Goal: Information Seeking & Learning: Check status

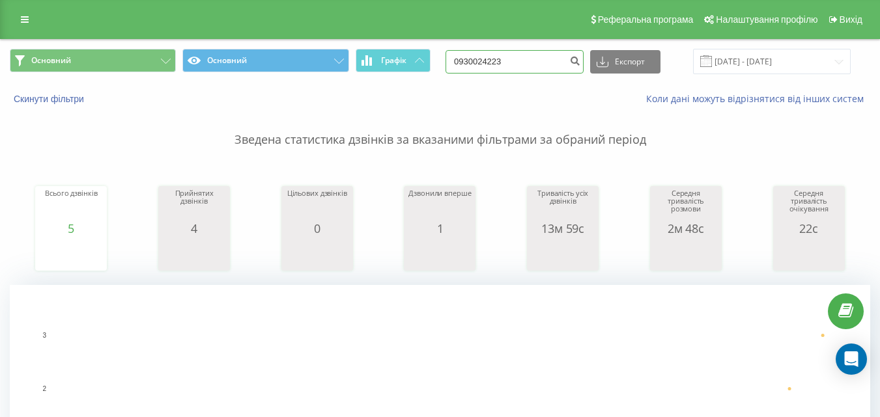
drag, startPoint x: 529, startPoint y: 63, endPoint x: 444, endPoint y: 61, distance: 85.3
click at [444, 61] on div "Основний Основний Графік 0930024223 Експорт .csv .xls .xlsx 20.05.2025 - 20.08.…" at bounding box center [440, 61] width 860 height 25
paste input "54241495"
type input "0954241495"
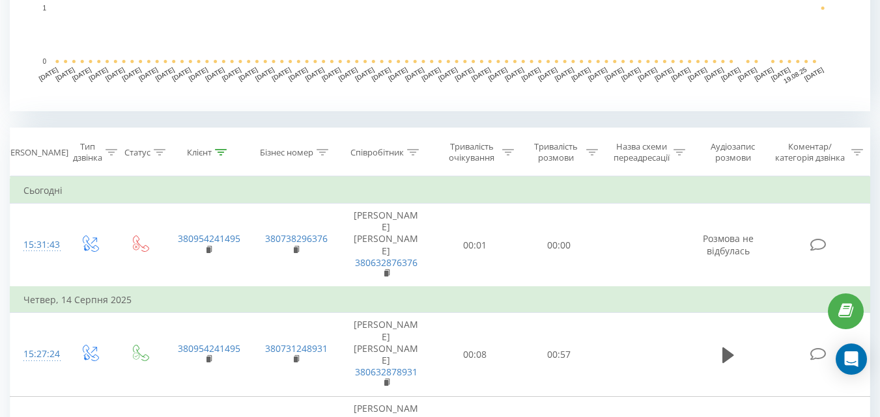
scroll to position [545, 0]
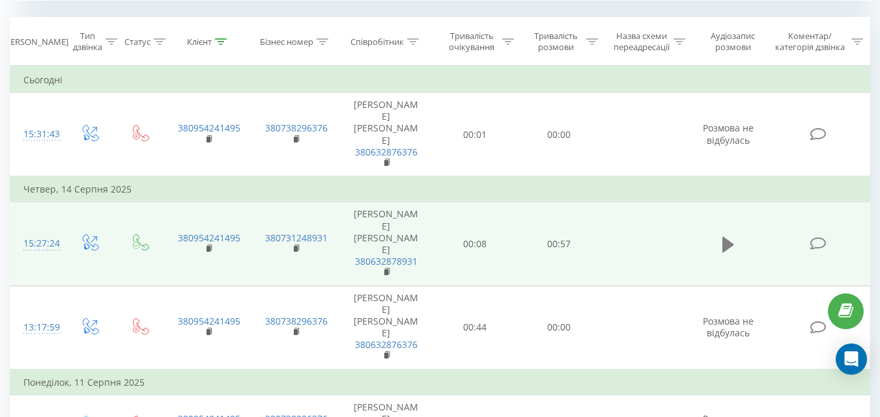
click at [721, 240] on button at bounding box center [728, 245] width 20 height 20
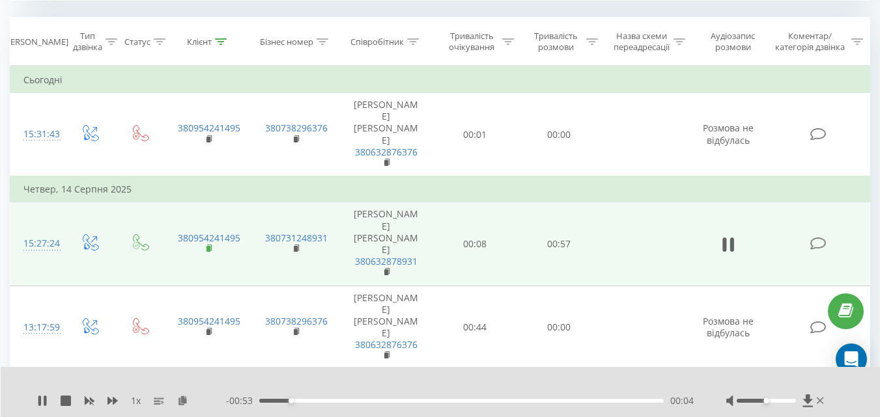
click at [210, 246] on rect at bounding box center [208, 249] width 4 height 6
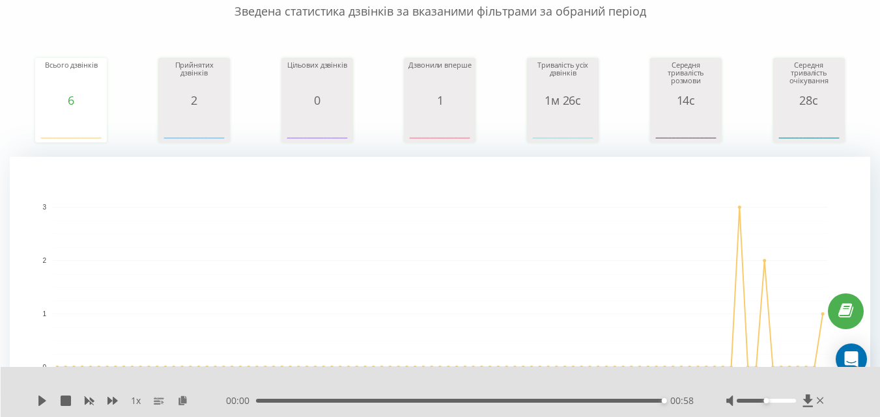
scroll to position [0, 0]
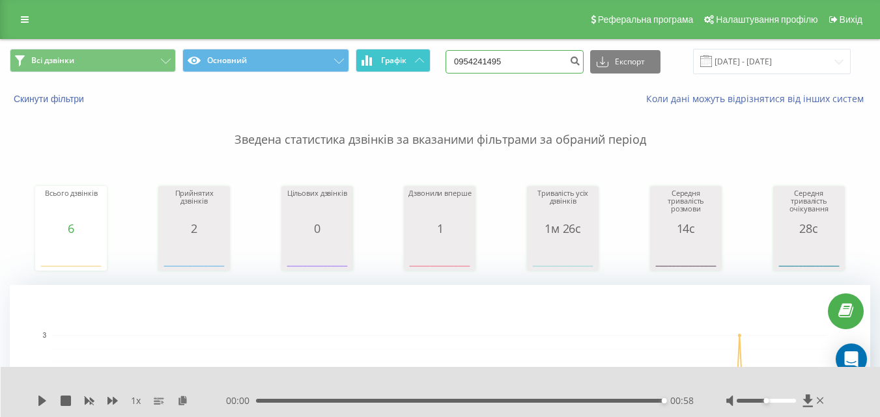
drag, startPoint x: 534, startPoint y: 70, endPoint x: 411, endPoint y: 70, distance: 122.4
click at [411, 70] on div "Всі дзвінки Основний Графік 0954241495 Експорт .csv .xls .xlsx 21.05.2025 - 21.…" at bounding box center [440, 61] width 860 height 25
type input "0679880144"
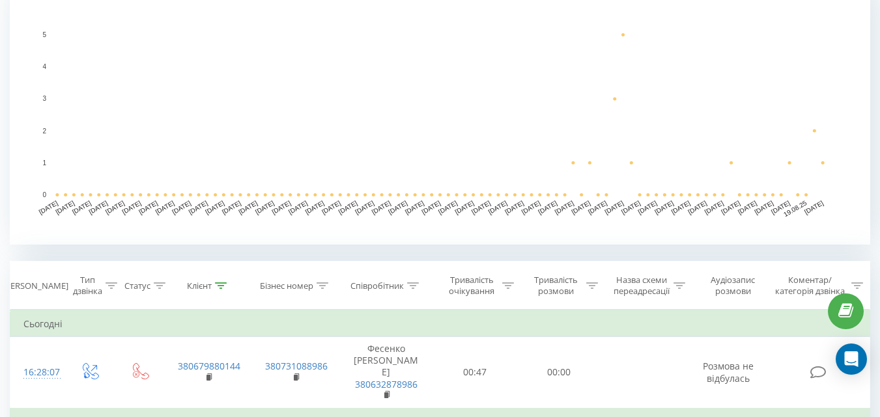
scroll to position [391, 0]
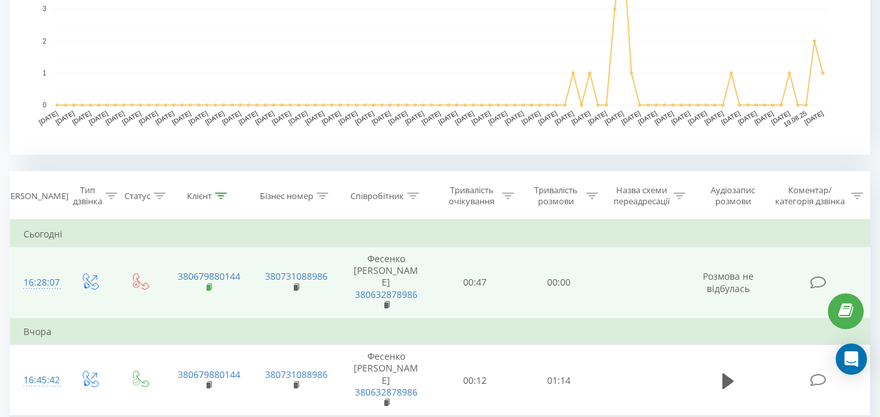
click at [212, 290] on icon at bounding box center [209, 287] width 7 height 9
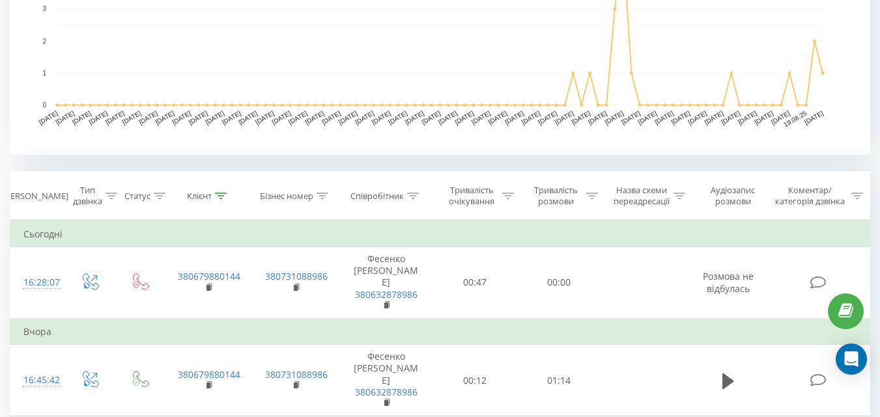
drag, startPoint x: 471, startPoint y: 243, endPoint x: 410, endPoint y: 168, distance: 97.1
click at [410, 172] on th "Співробітник" at bounding box center [386, 196] width 94 height 48
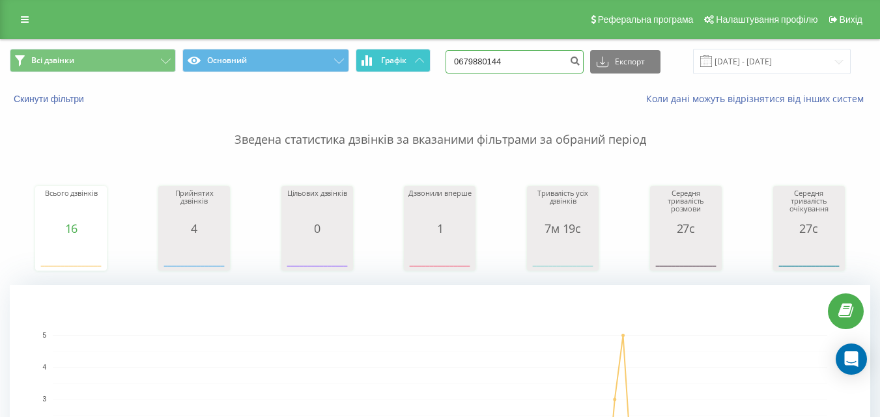
drag, startPoint x: 531, startPoint y: 53, endPoint x: 397, endPoint y: 54, distance: 134.8
click at [397, 54] on div "Всі дзвінки Основний Графік 0679880144 Експорт .csv .xls .xlsx 21.05.2025 - 21.…" at bounding box center [440, 61] width 860 height 25
type input "0999479524"
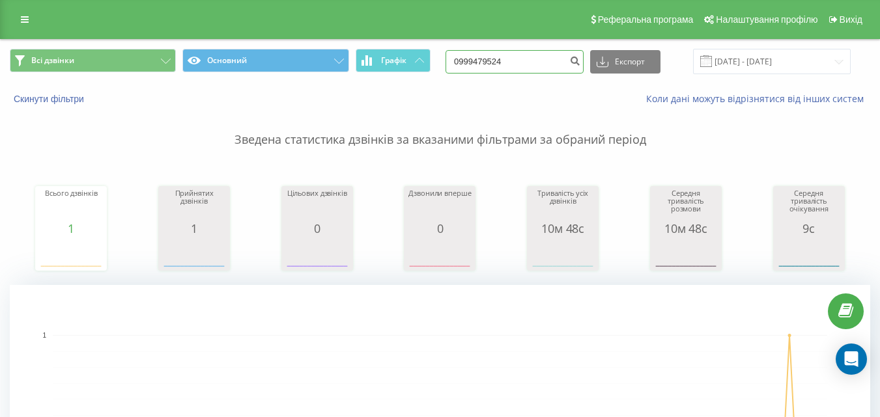
drag, startPoint x: 542, startPoint y: 57, endPoint x: 434, endPoint y: 45, distance: 109.4
click at [434, 46] on div "Всі дзвінки Основний Графік 0999479524 Експорт .csv .xls .xlsx 21.05.2025 - 21.…" at bounding box center [440, 62] width 878 height 44
paste input "63235228"
type input "0632352284"
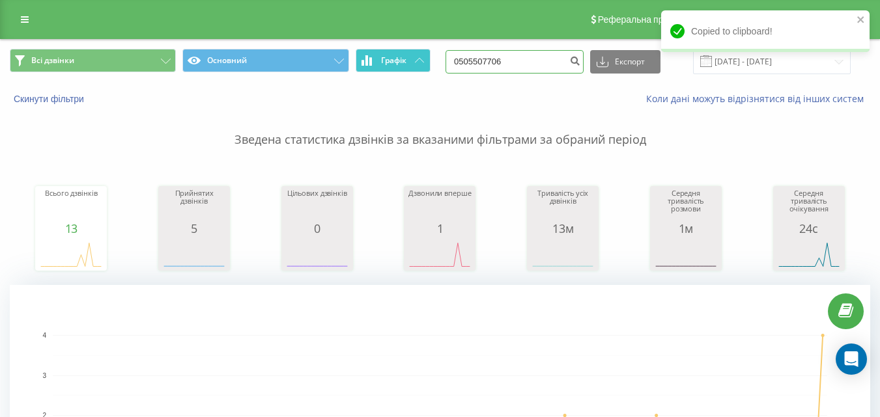
drag, startPoint x: 535, startPoint y: 52, endPoint x: 399, endPoint y: 51, distance: 136.1
click at [399, 51] on div "Всі дзвінки Основний Графік 0505507706 Експорт .csv .xls .xlsx 21.05.2025 - 21.…" at bounding box center [440, 61] width 860 height 25
paste input "979493038"
type input "0979493038"
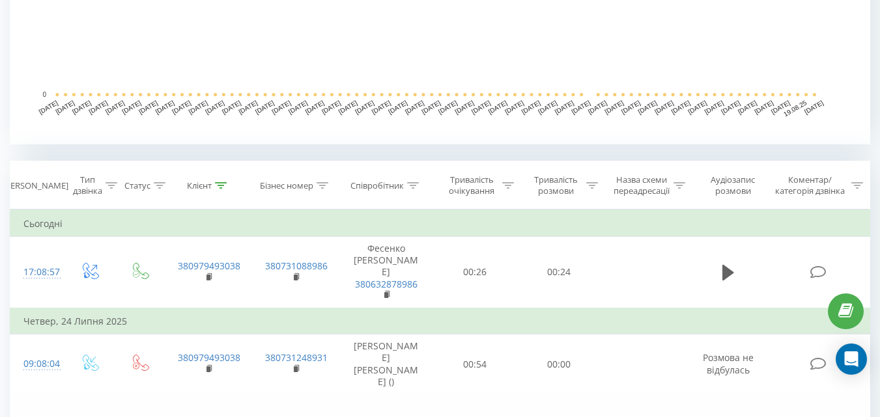
scroll to position [521, 0]
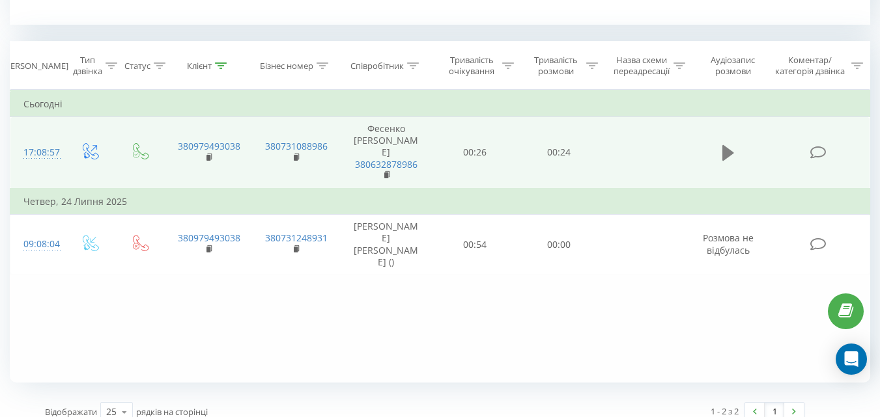
click at [729, 154] on icon at bounding box center [728, 153] width 12 height 16
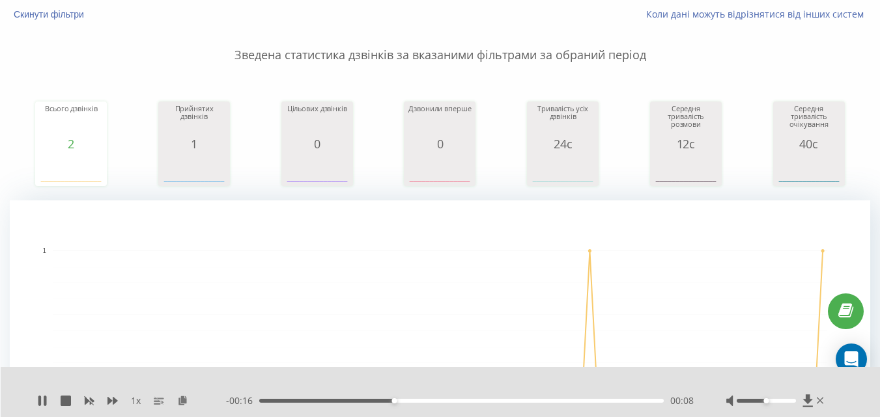
scroll to position [0, 0]
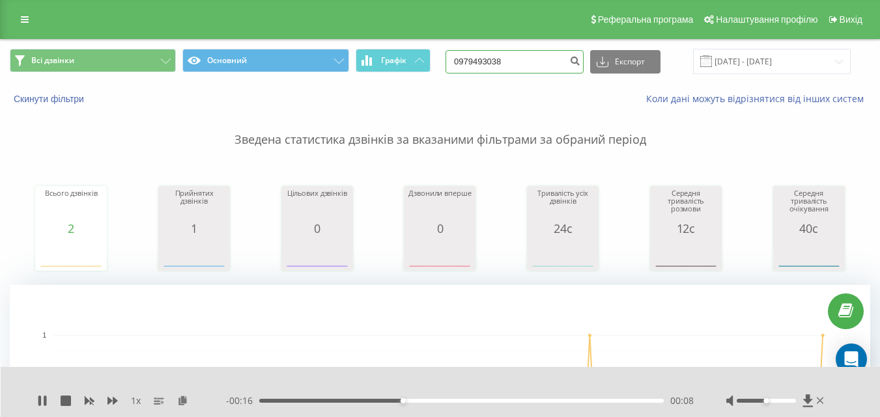
drag, startPoint x: 514, startPoint y: 55, endPoint x: 408, endPoint y: 42, distance: 106.3
click at [408, 42] on div "Всі дзвінки Основний Графік 0979493038 Експорт .csv .xls .xlsx 21.05.2025 - 21.…" at bounding box center [440, 62] width 878 height 44
paste input "675452227"
type input "0675452227"
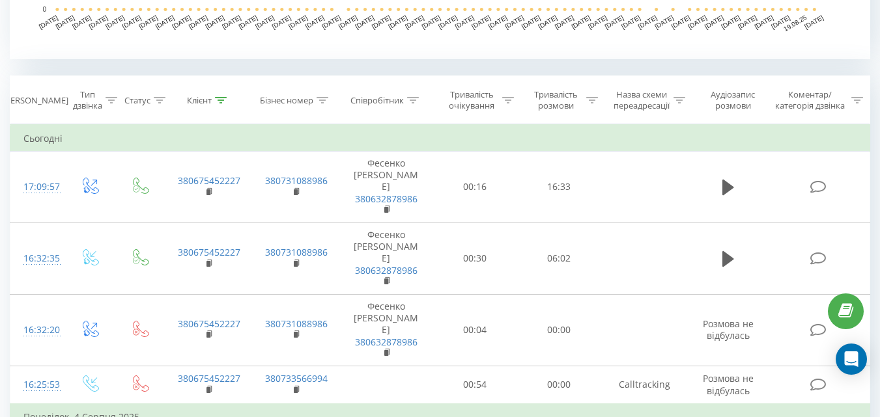
scroll to position [521, 0]
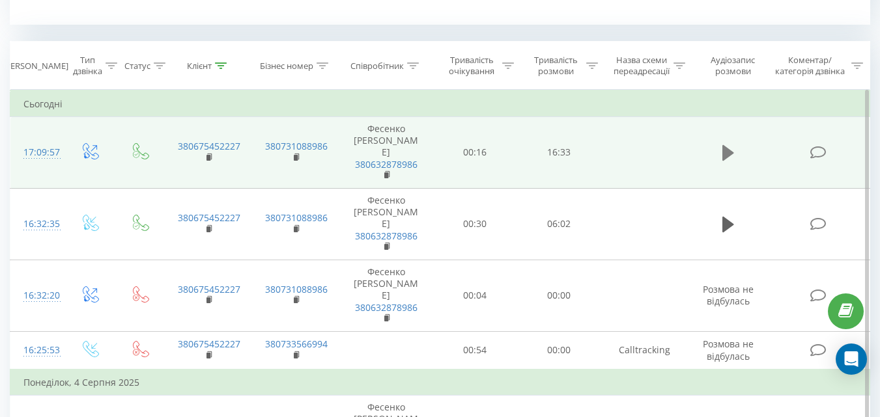
click at [725, 152] on icon at bounding box center [728, 153] width 12 height 16
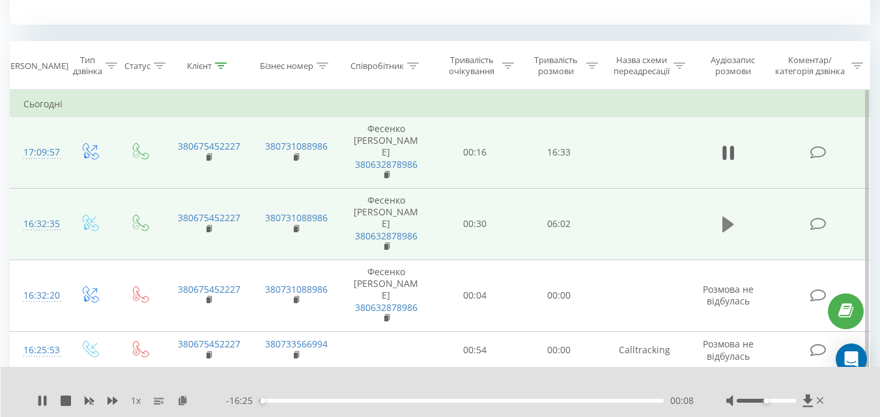
click at [721, 226] on button at bounding box center [728, 225] width 20 height 20
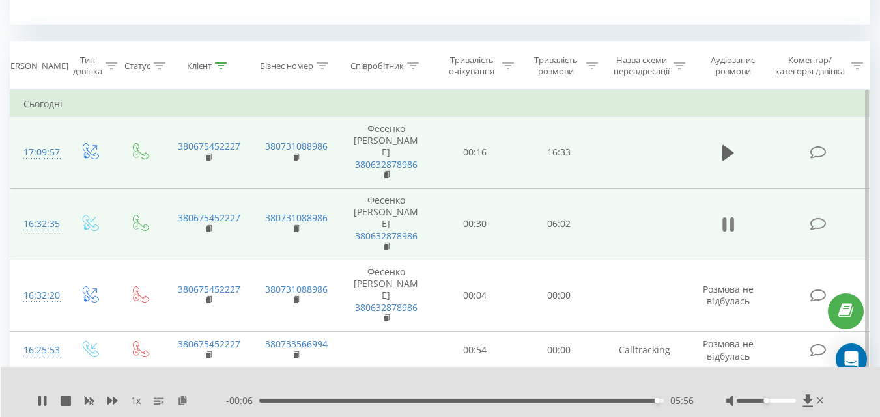
click at [721, 223] on button at bounding box center [728, 225] width 20 height 20
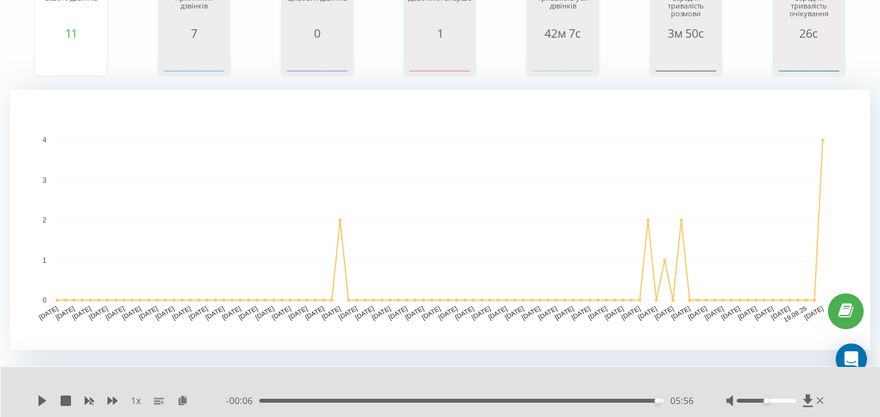
scroll to position [0, 0]
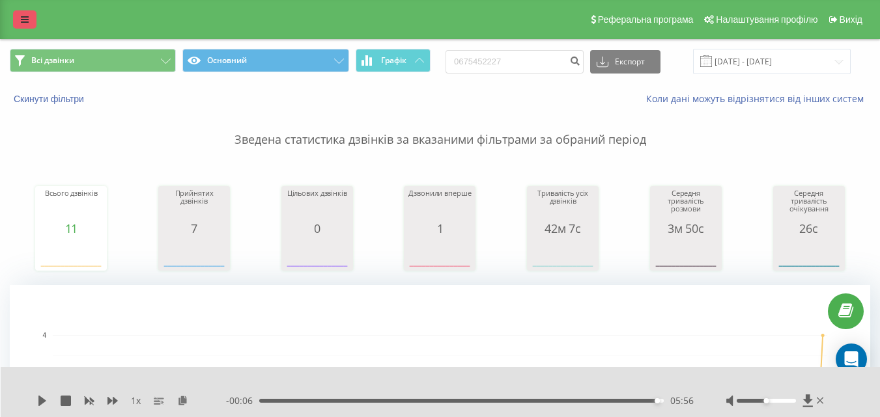
click at [18, 25] on link at bounding box center [24, 19] width 23 height 18
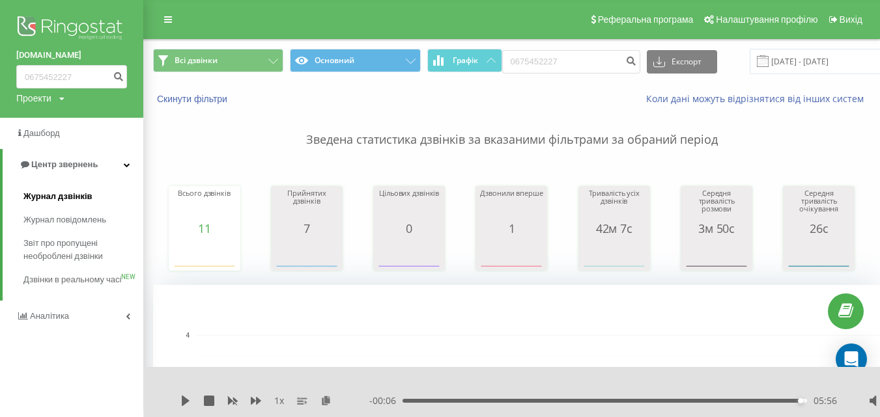
click at [69, 196] on span "Журнал дзвінків" at bounding box center [57, 196] width 69 height 13
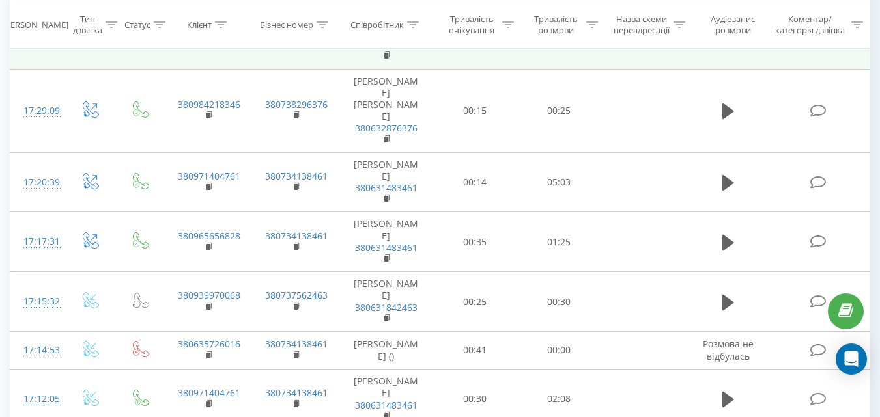
scroll to position [1172, 0]
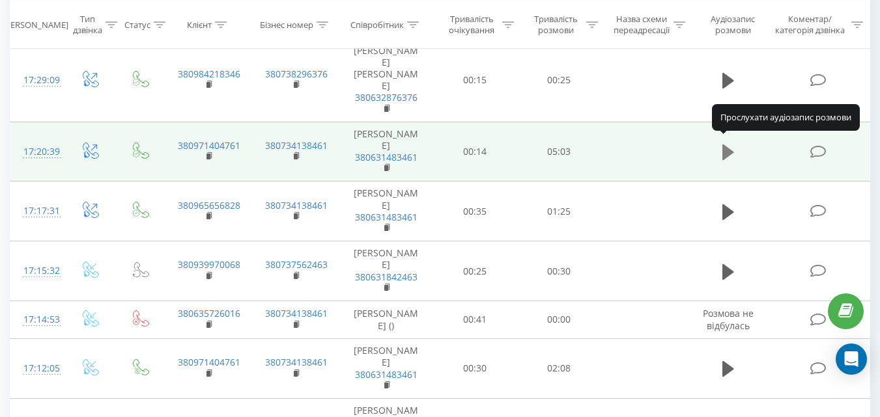
click at [727, 145] on icon at bounding box center [728, 153] width 12 height 16
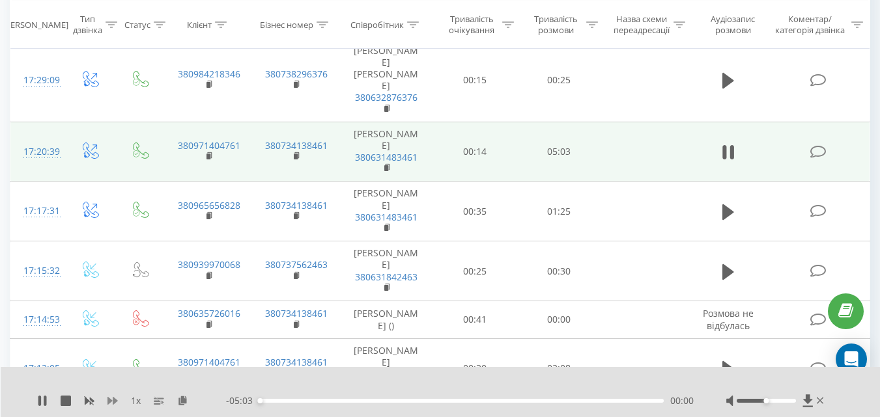
click at [115, 402] on icon at bounding box center [112, 401] width 10 height 8
click at [209, 154] on rect at bounding box center [208, 157] width 4 height 6
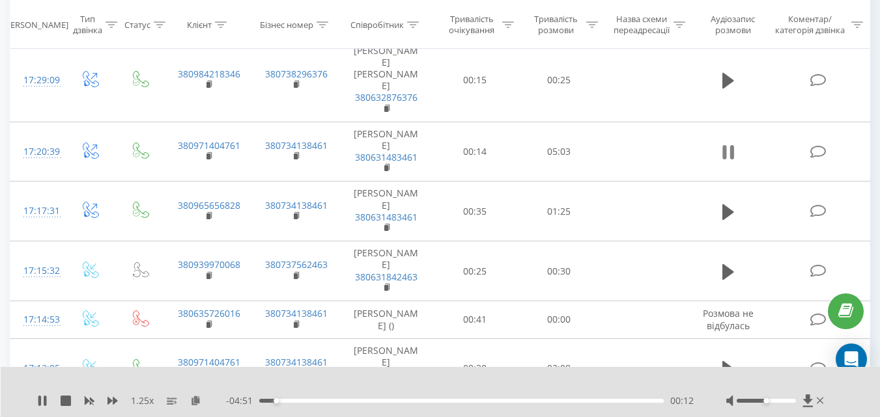
click at [726, 146] on icon at bounding box center [725, 152] width 4 height 14
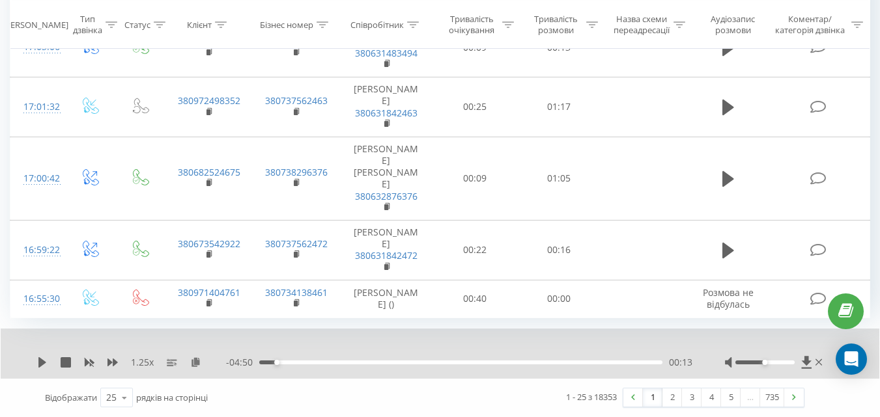
scroll to position [1943, 0]
click at [122, 402] on icon at bounding box center [125, 397] width 20 height 25
click at [128, 376] on div "100" at bounding box center [116, 379] width 31 height 19
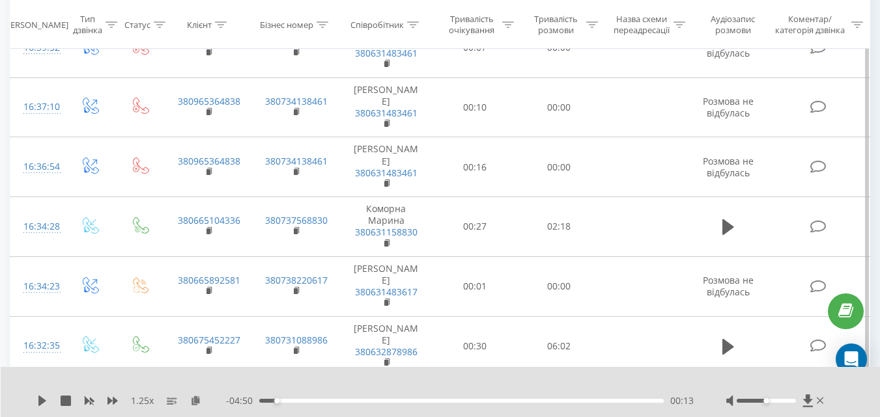
scroll to position [2855, 0]
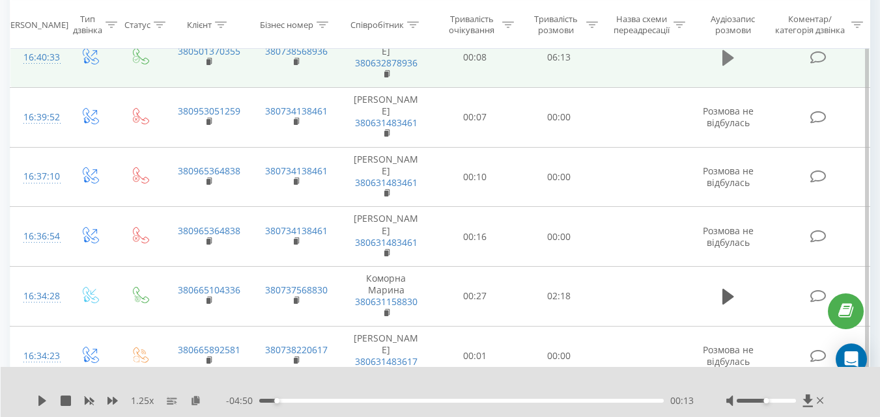
click at [732, 67] on icon at bounding box center [728, 58] width 12 height 18
click at [206, 65] on rect at bounding box center [208, 62] width 4 height 6
click at [210, 65] on rect at bounding box center [208, 62] width 4 height 6
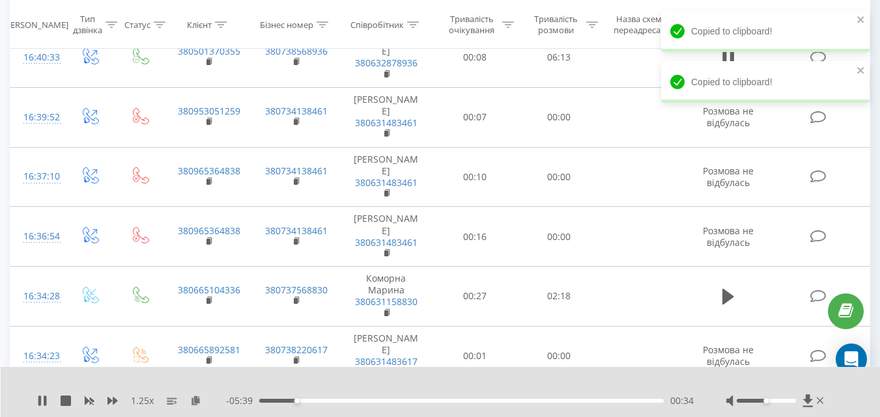
click at [364, 399] on div "00:34" at bounding box center [461, 401] width 404 height 4
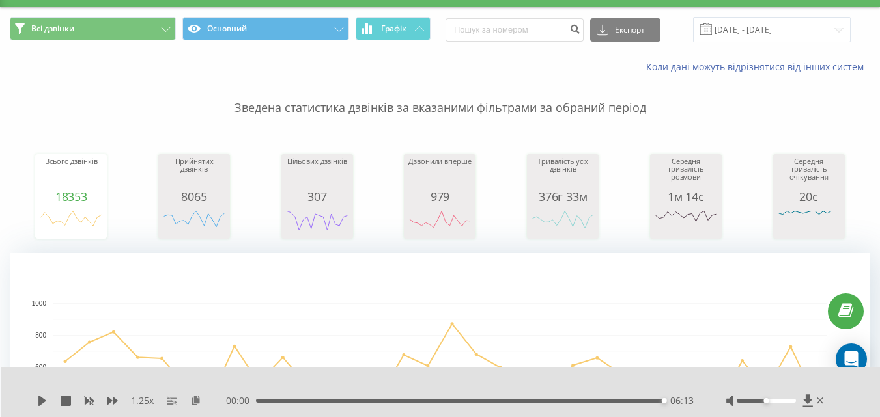
scroll to position [0, 0]
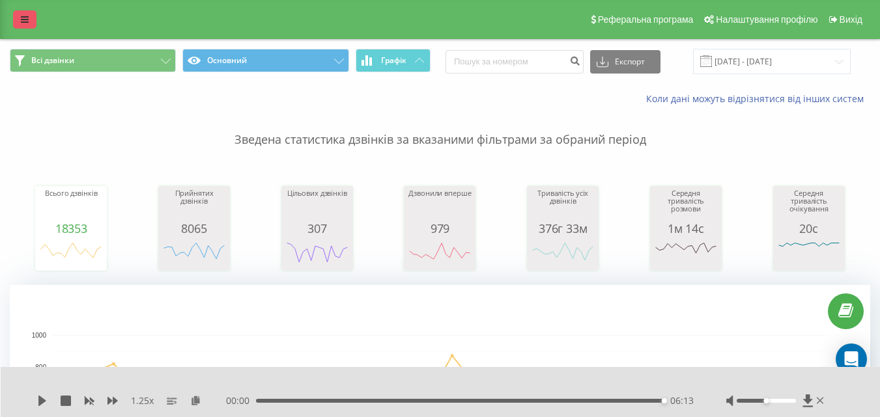
click at [31, 16] on link at bounding box center [24, 19] width 23 height 18
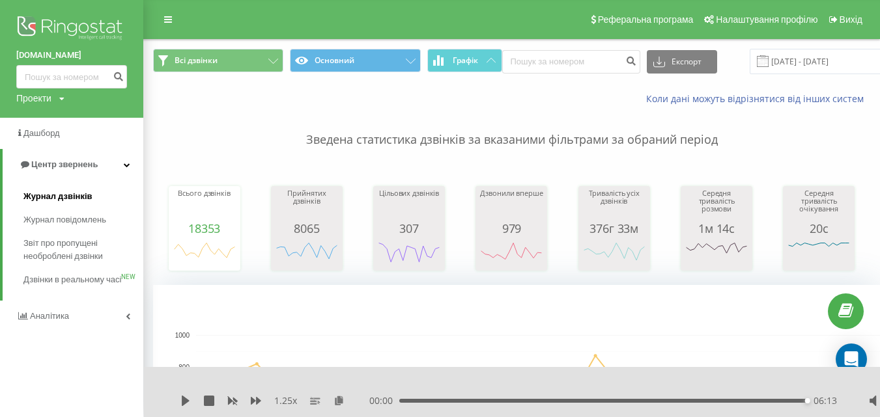
click at [73, 201] on span "Журнал дзвінків" at bounding box center [57, 196] width 69 height 13
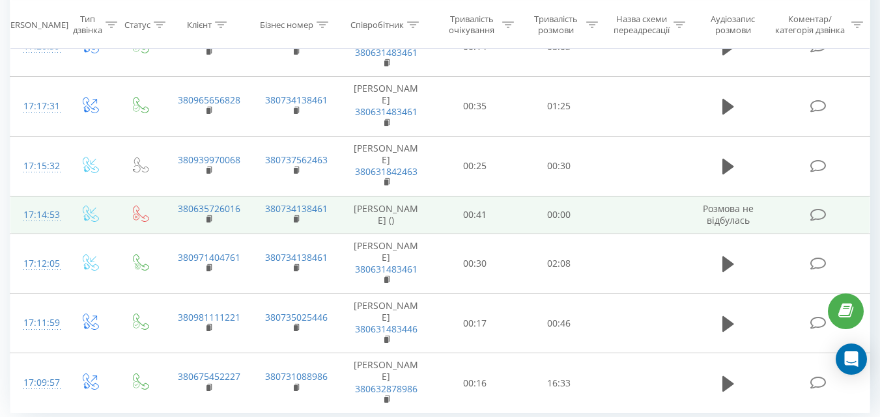
scroll to position [1976, 0]
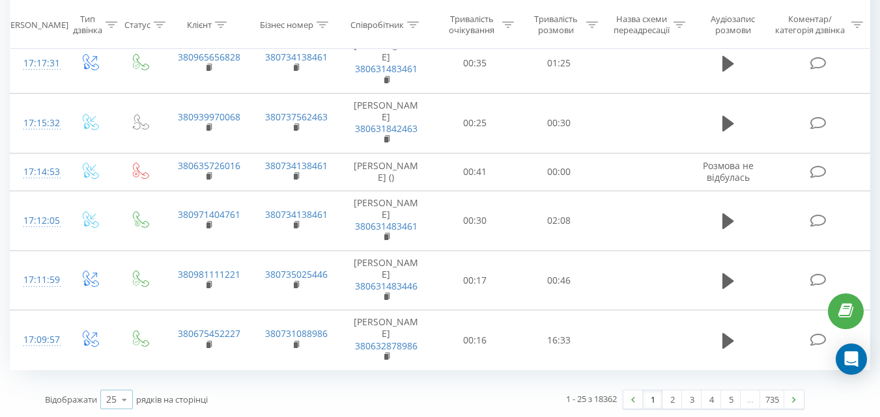
click at [113, 394] on div "25" at bounding box center [111, 399] width 10 height 13
click at [123, 380] on div "100" at bounding box center [116, 381] width 31 height 19
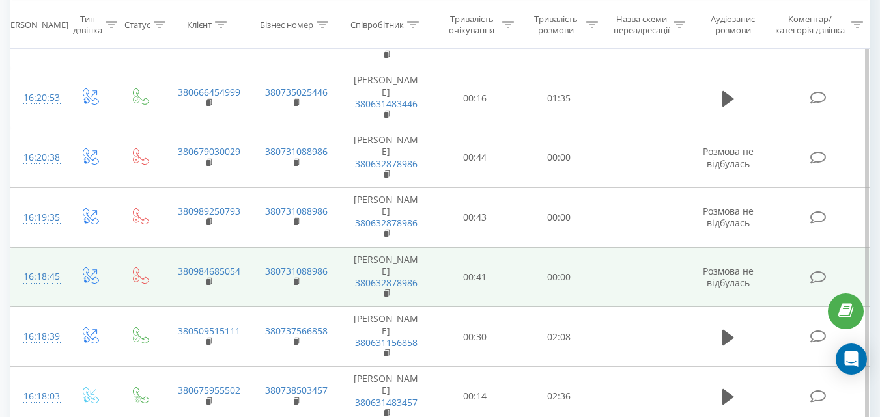
scroll to position [4580, 0]
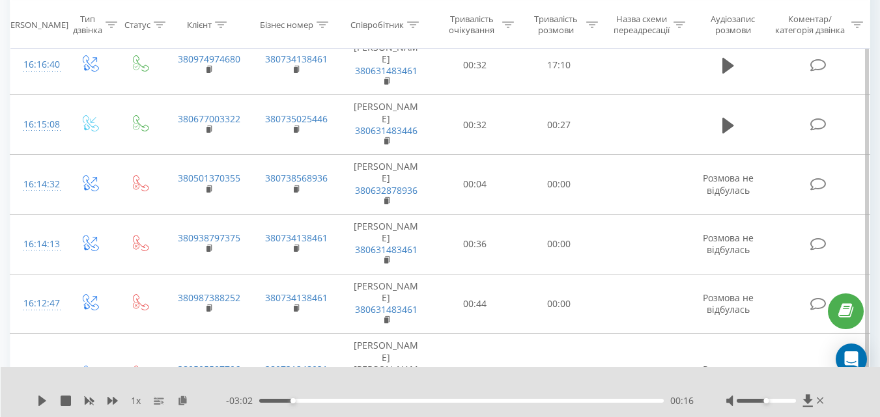
scroll to position [5036, 0]
click at [473, 400] on div "00:40" at bounding box center [461, 401] width 404 height 4
click at [569, 400] on div "01:24" at bounding box center [461, 401] width 404 height 4
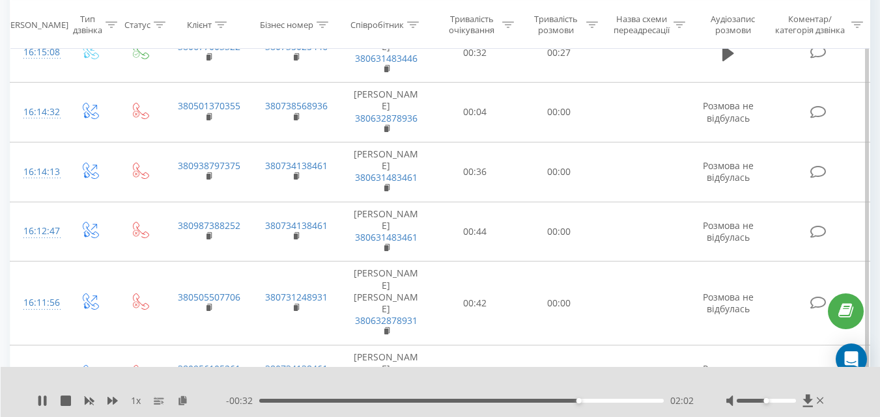
scroll to position [5101, 0]
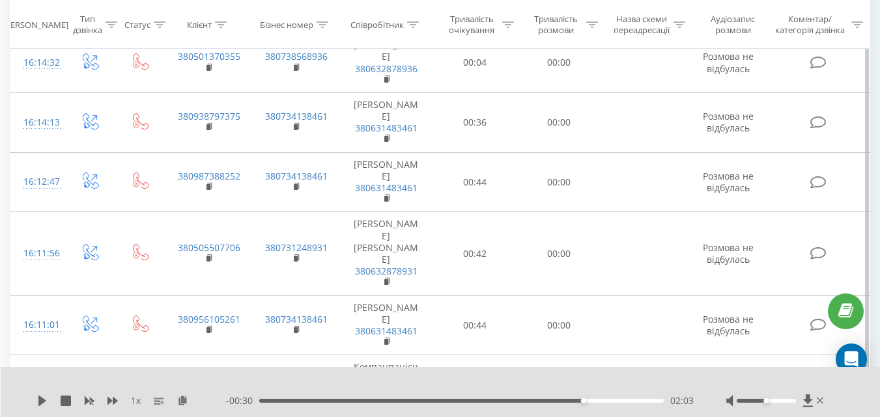
scroll to position [5166, 0]
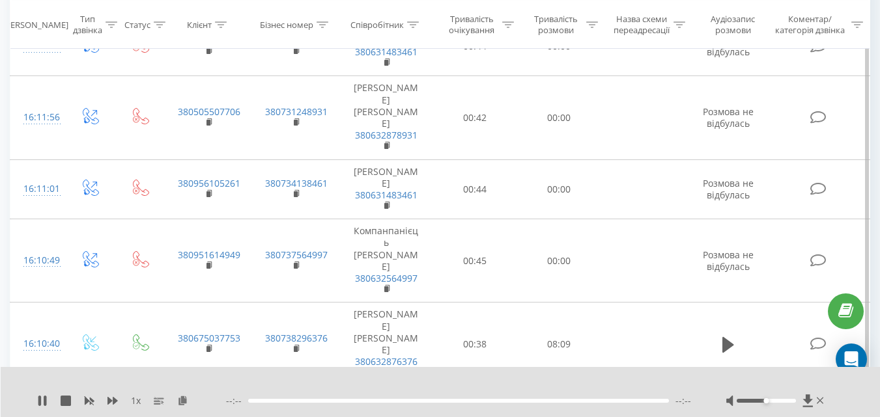
scroll to position [5297, 0]
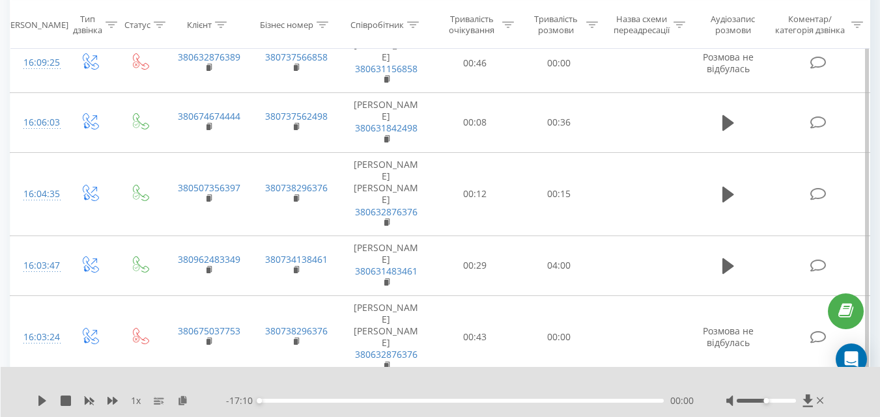
scroll to position [5948, 0]
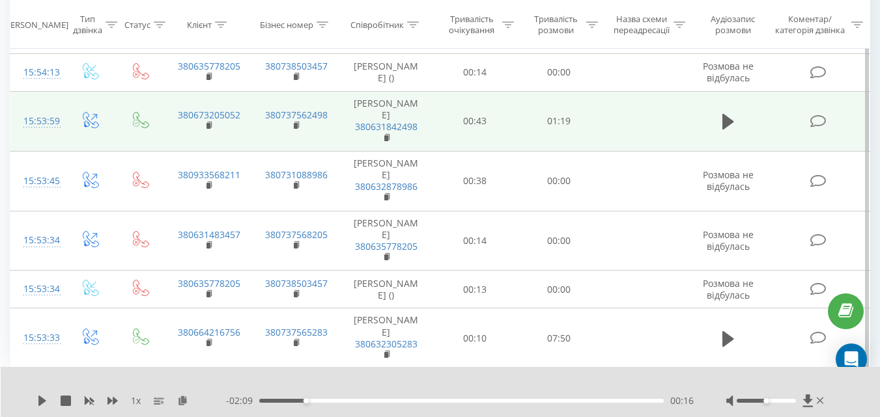
scroll to position [6772, 0]
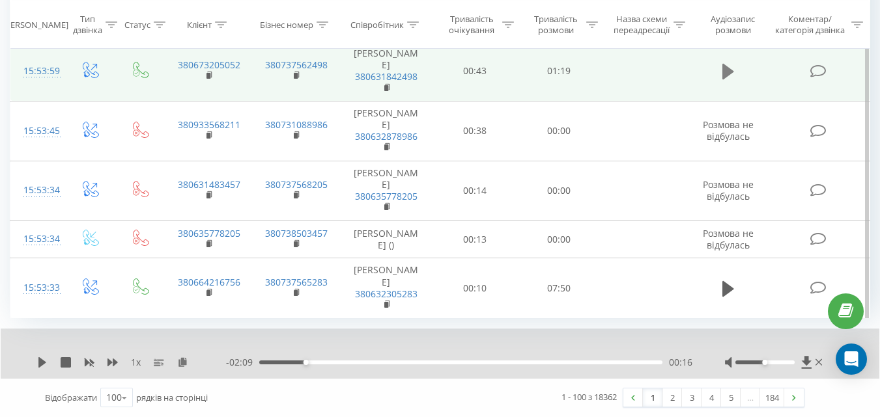
click at [723, 79] on icon at bounding box center [728, 72] width 12 height 16
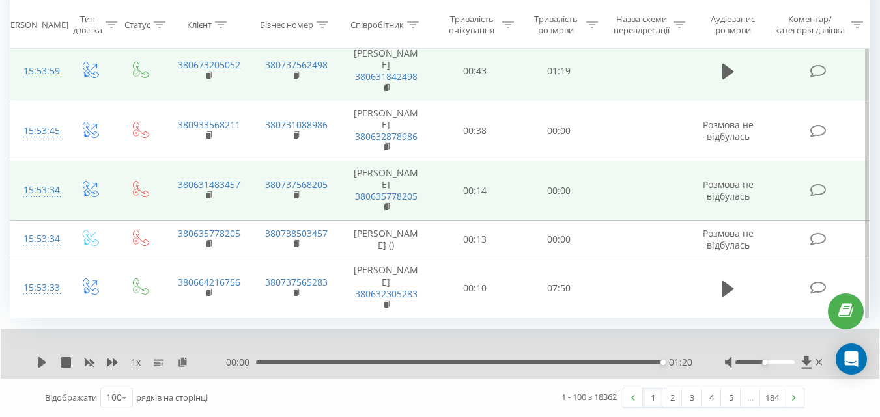
scroll to position [6822, 0]
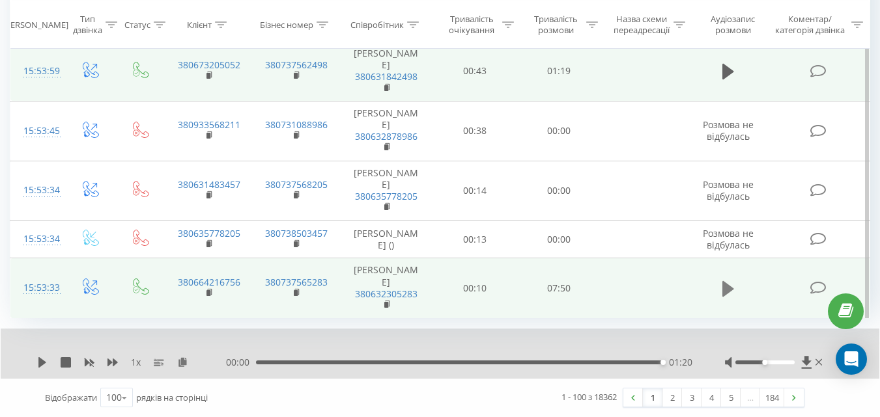
click at [723, 289] on icon at bounding box center [728, 289] width 12 height 16
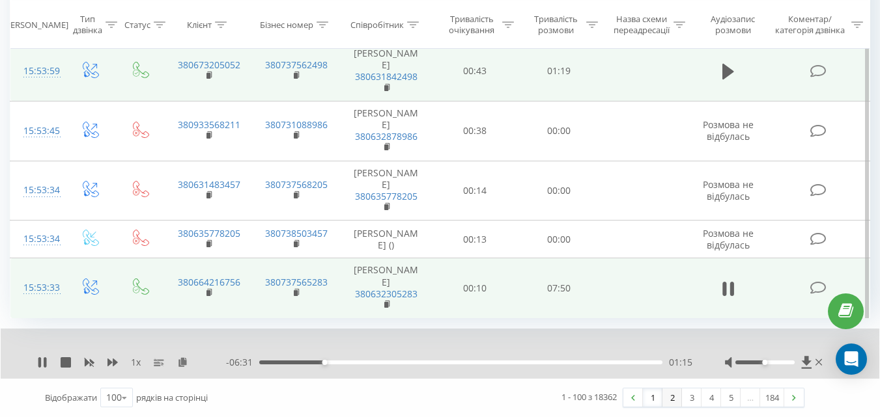
click at [675, 400] on link "2" at bounding box center [672, 398] width 20 height 18
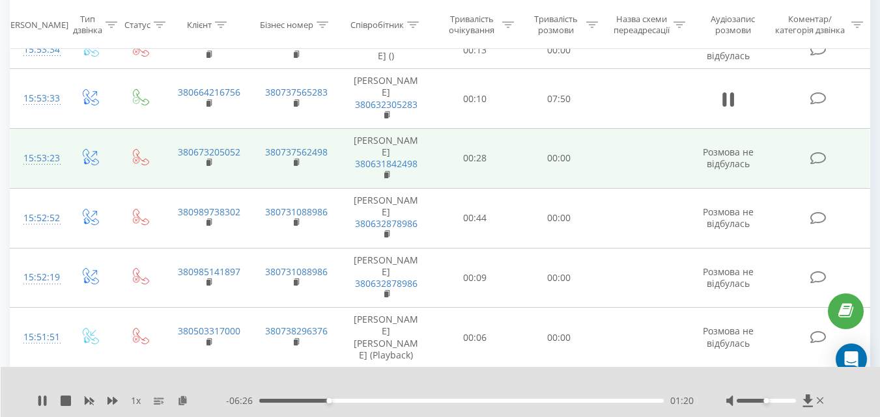
scroll to position [607, 0]
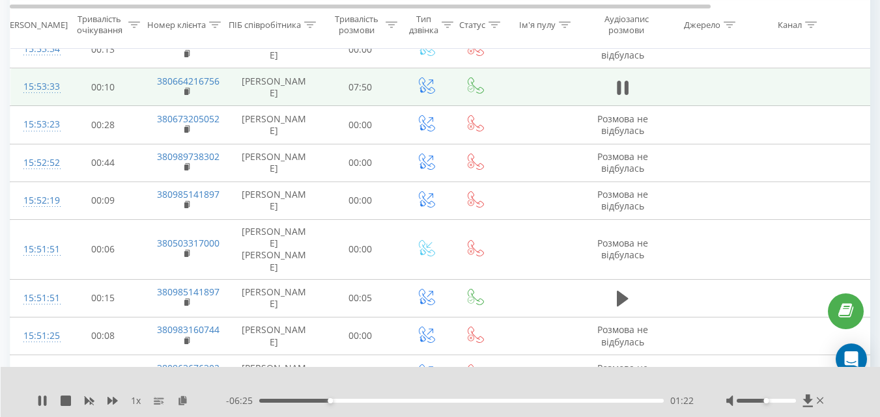
click at [609, 96] on td at bounding box center [622, 87] width 78 height 38
click at [619, 95] on icon at bounding box center [619, 88] width 4 height 14
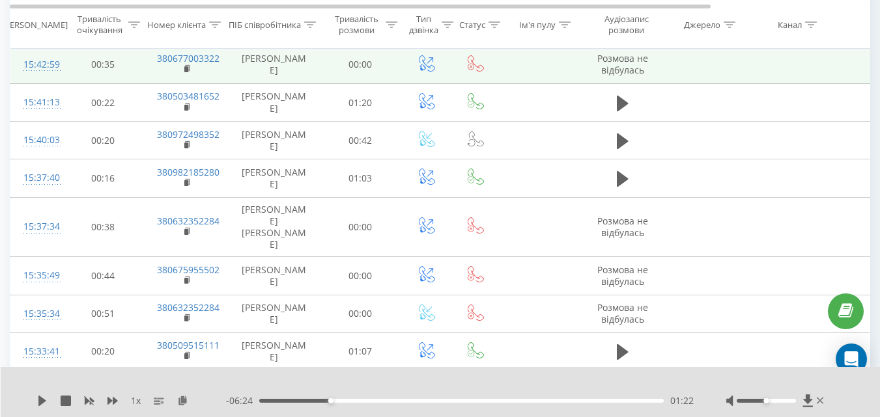
scroll to position [1259, 0]
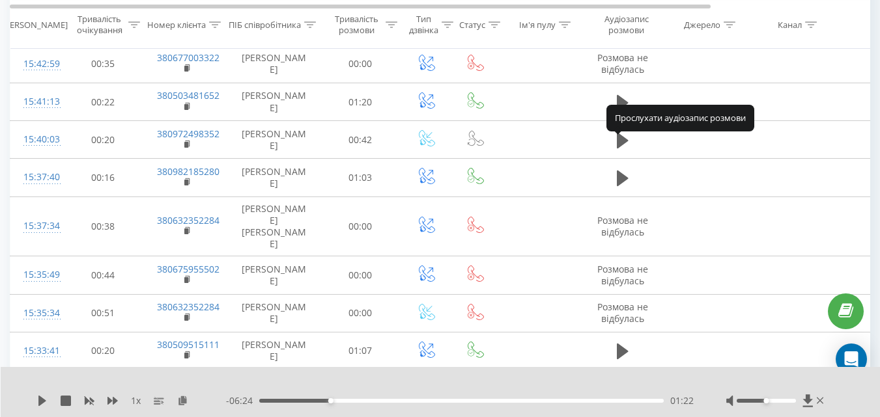
click at [618, 35] on icon at bounding box center [623, 27] width 12 height 16
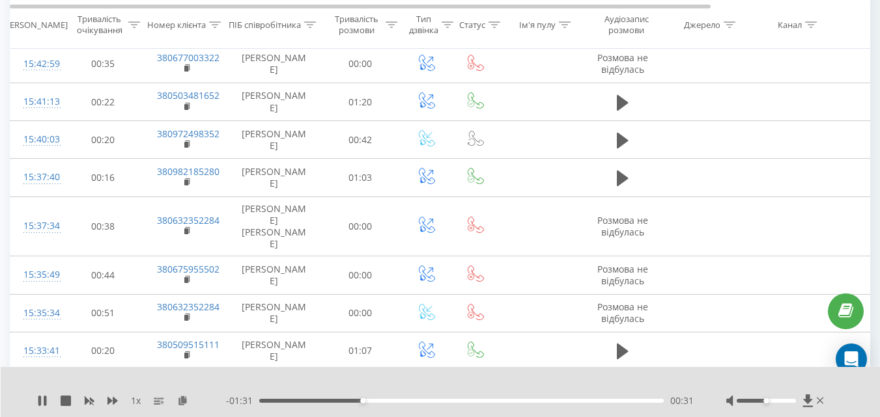
click at [187, 34] on rect at bounding box center [186, 31] width 4 height 6
click at [621, 36] on icon at bounding box center [623, 27] width 12 height 18
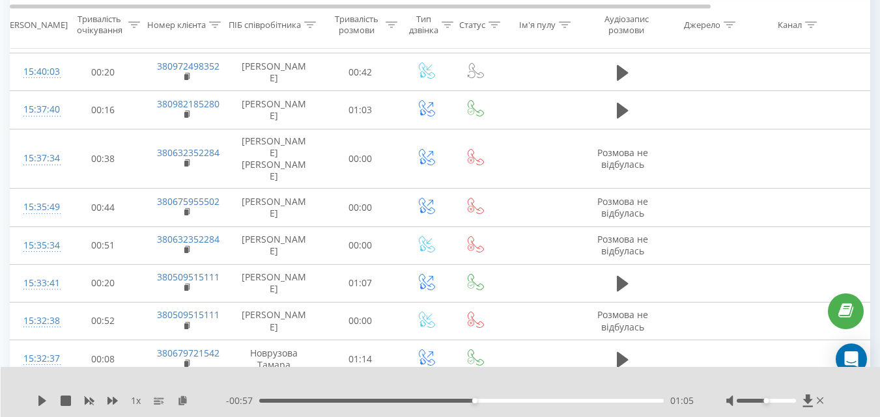
scroll to position [1389, 0]
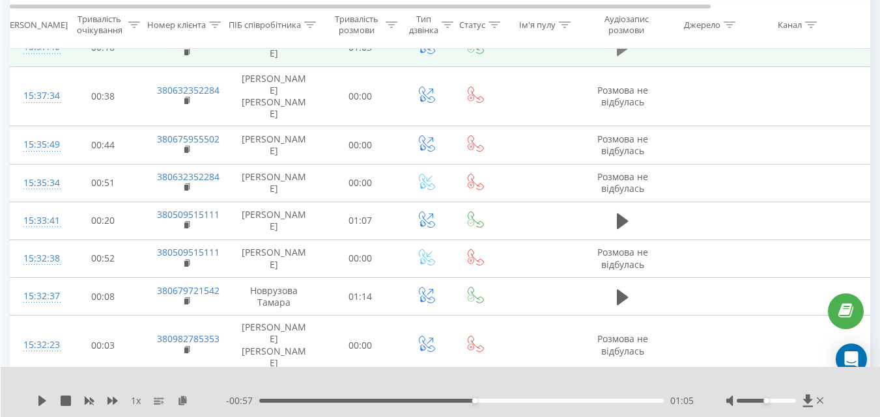
click at [621, 56] on icon at bounding box center [623, 48] width 12 height 16
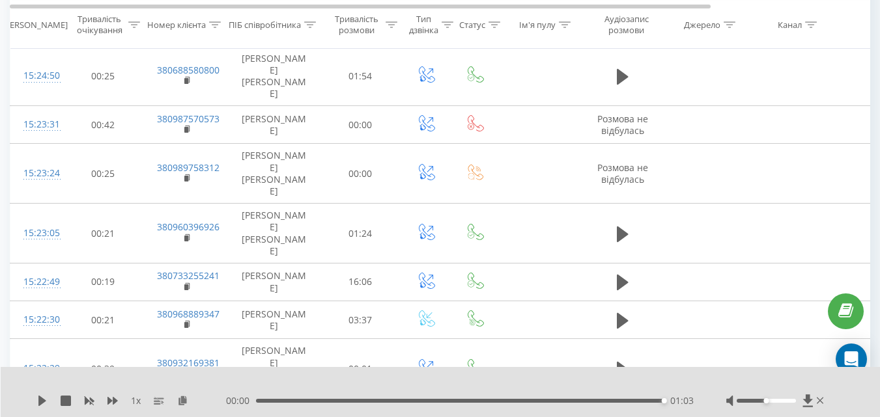
scroll to position [2821, 0]
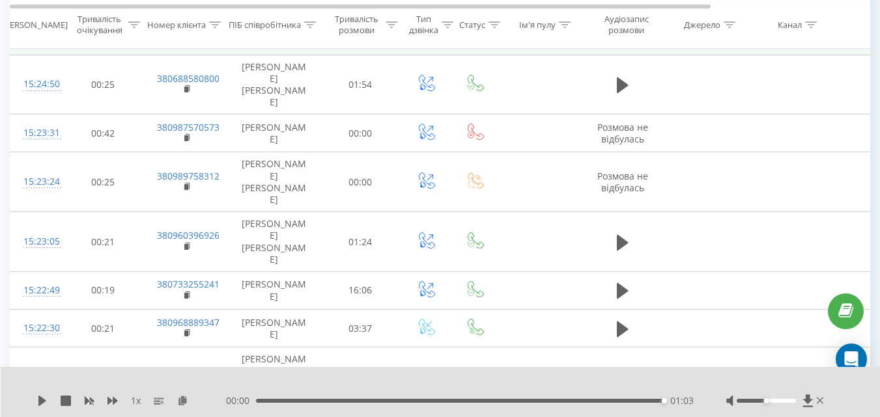
click at [630, 46] on button at bounding box center [623, 37] width 20 height 20
click at [634, 55] on td at bounding box center [622, 36] width 78 height 38
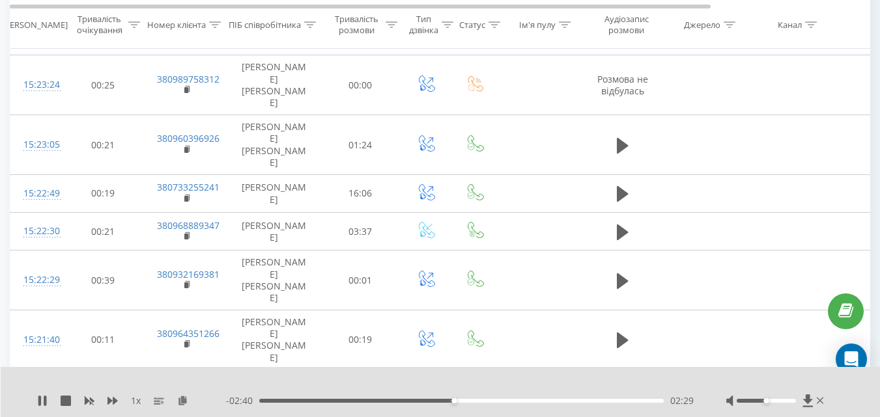
scroll to position [2951, 0]
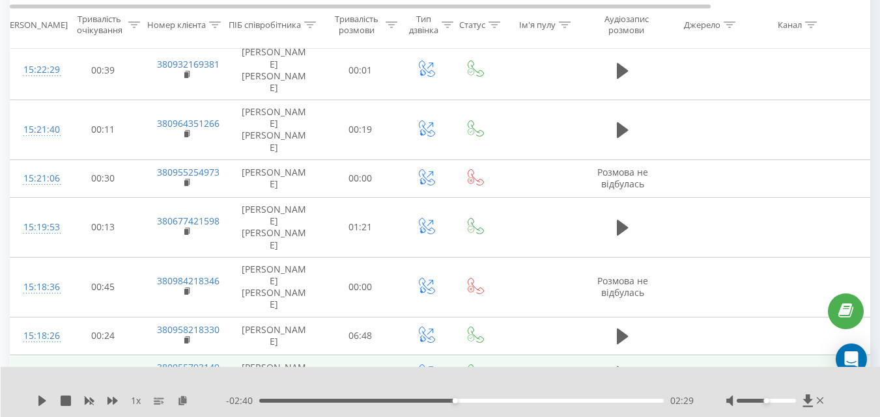
scroll to position [3147, 0]
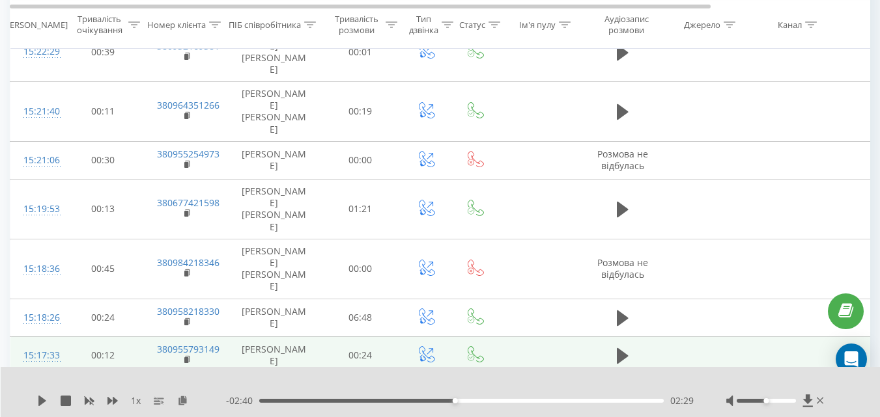
click at [615, 14] on button at bounding box center [623, 4] width 20 height 20
click at [614, 14] on button at bounding box center [623, 4] width 20 height 20
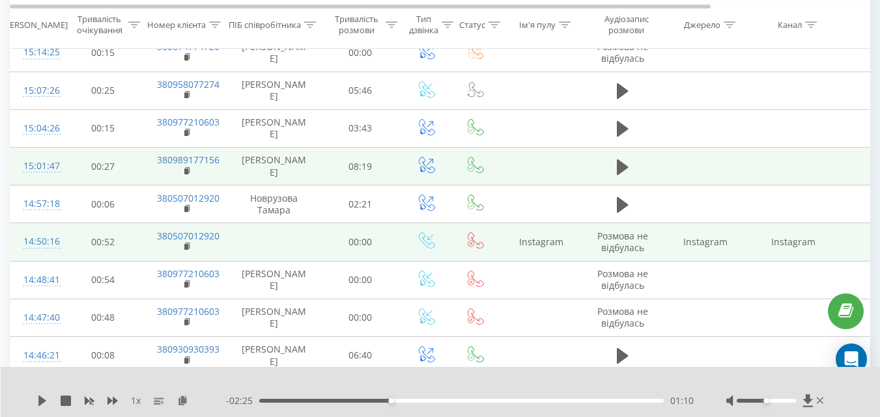
scroll to position [3668, 0]
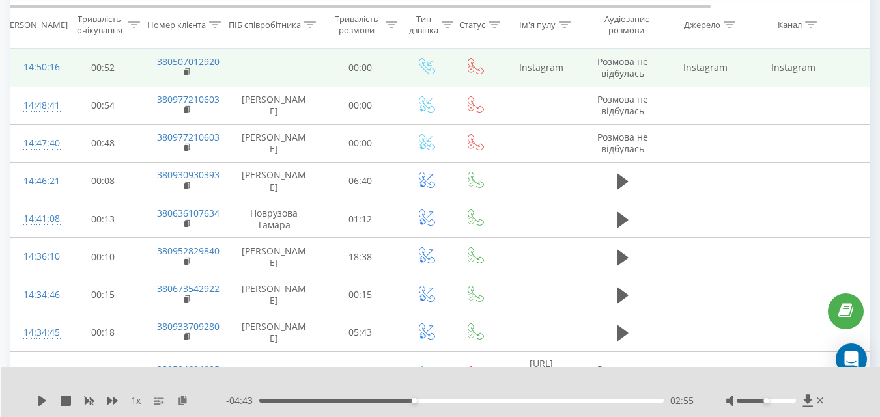
scroll to position [3798, 0]
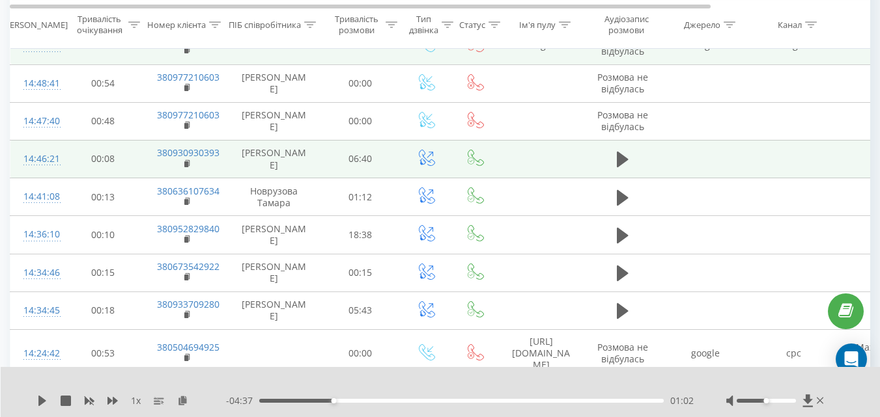
scroll to position [3928, 0]
